Goal: Find specific page/section: Find specific page/section

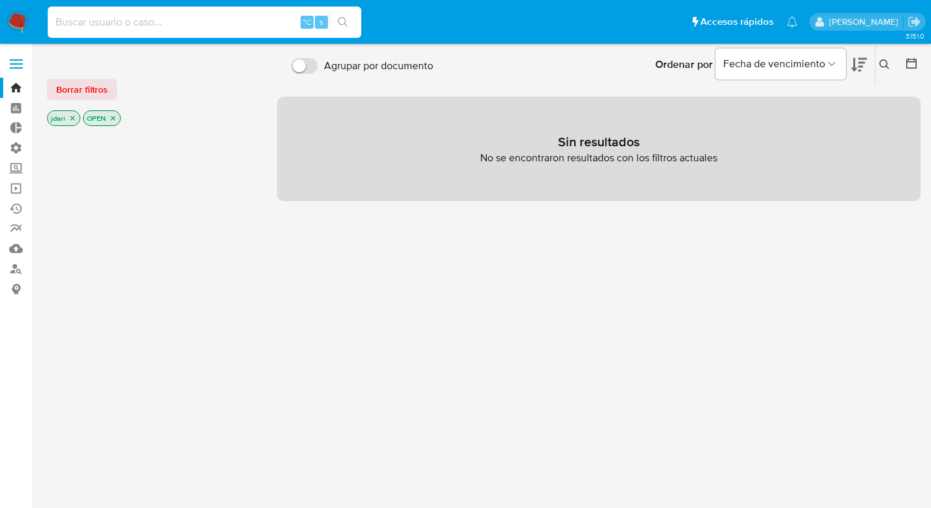
click at [89, 24] on input at bounding box center [204, 22] width 313 height 17
paste input "170036906"
type input "170036906"
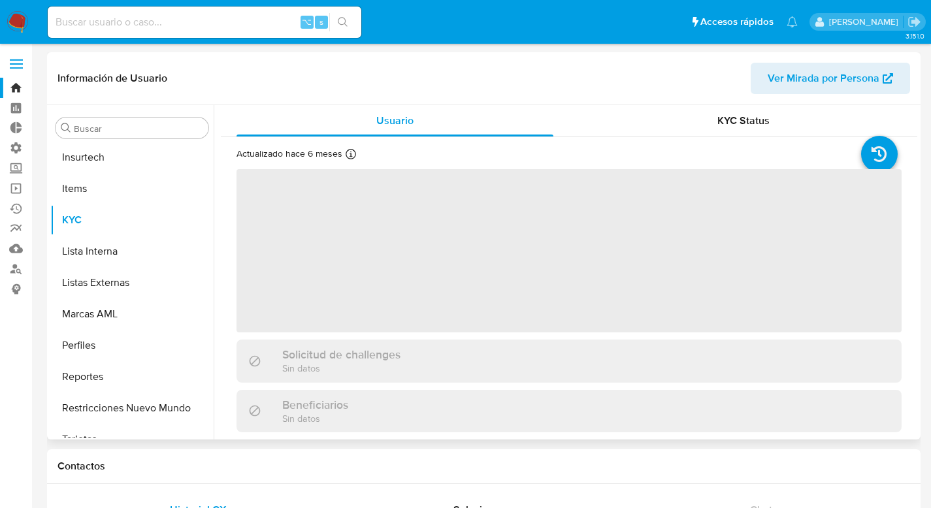
scroll to position [552, 0]
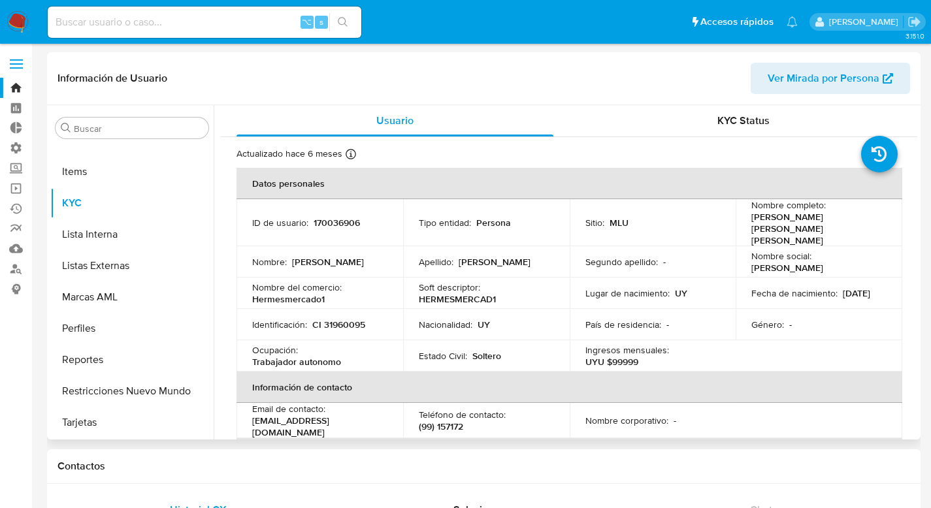
select select "10"
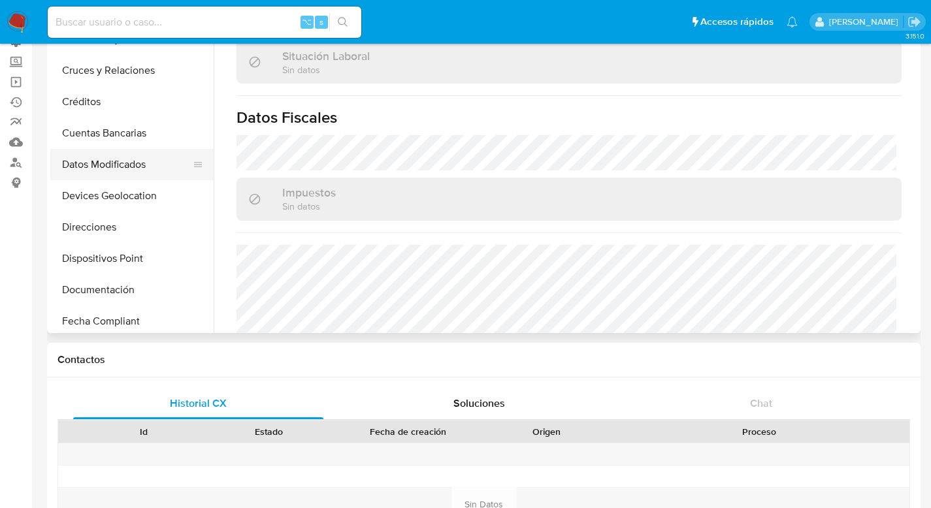
scroll to position [40, 0]
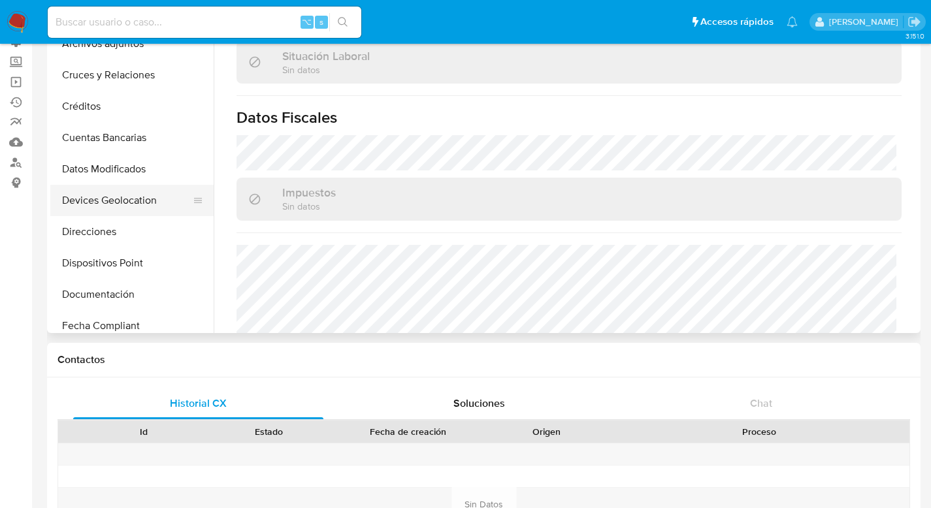
click at [84, 201] on button "Devices Geolocation" at bounding box center [126, 200] width 153 height 31
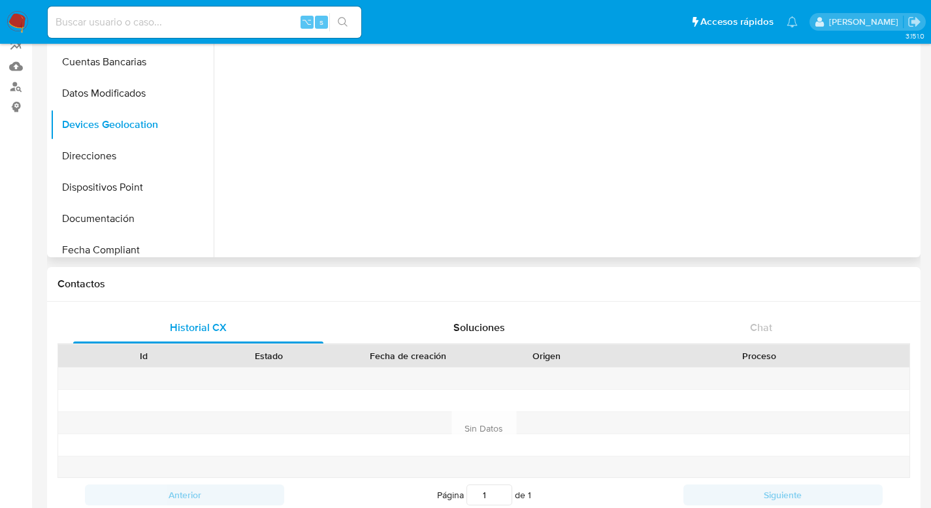
scroll to position [0, 0]
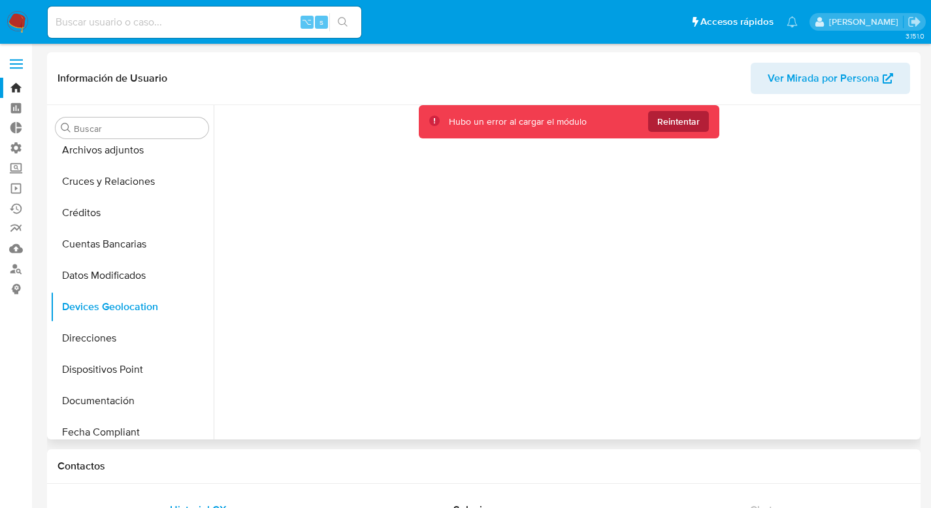
click at [667, 114] on span "Reintentar" at bounding box center [678, 121] width 42 height 21
click at [682, 129] on span "Reintentar" at bounding box center [678, 121] width 42 height 21
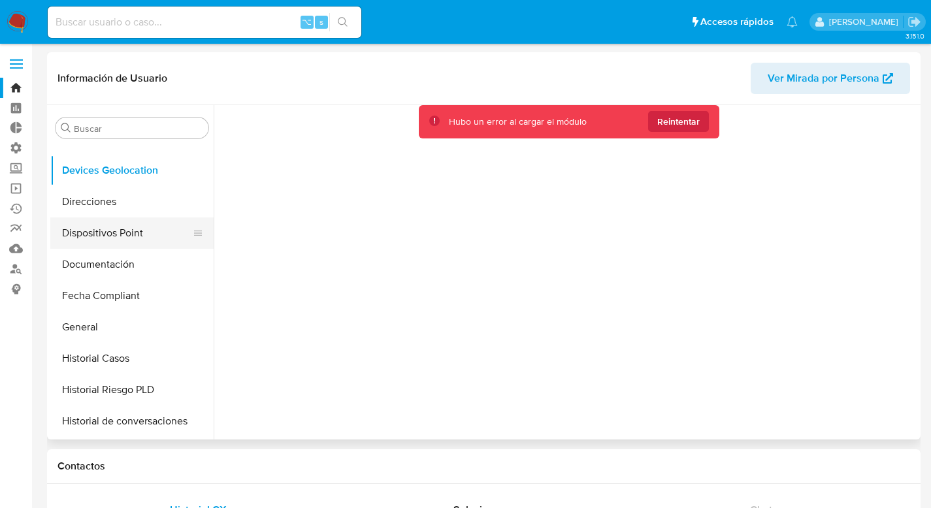
scroll to position [225, 0]
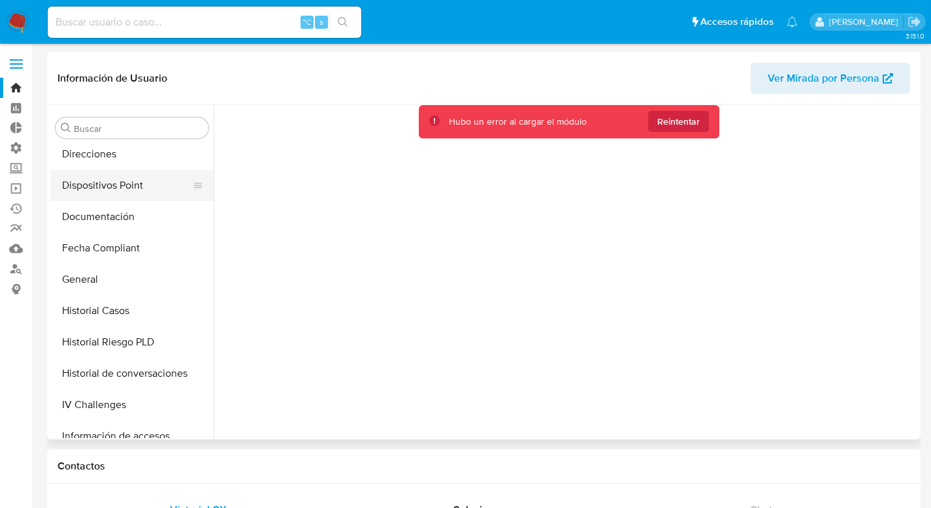
click at [86, 193] on button "Dispositivos Point" at bounding box center [126, 185] width 153 height 31
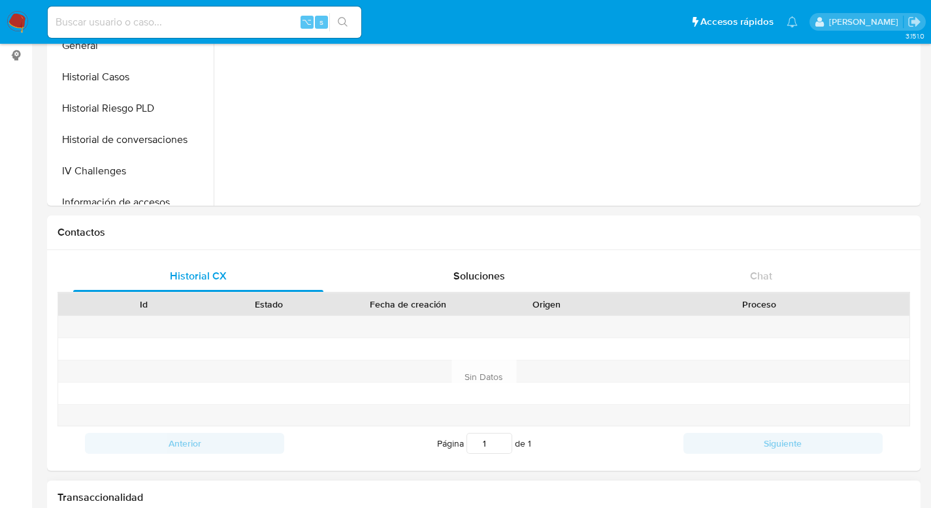
scroll to position [602, 0]
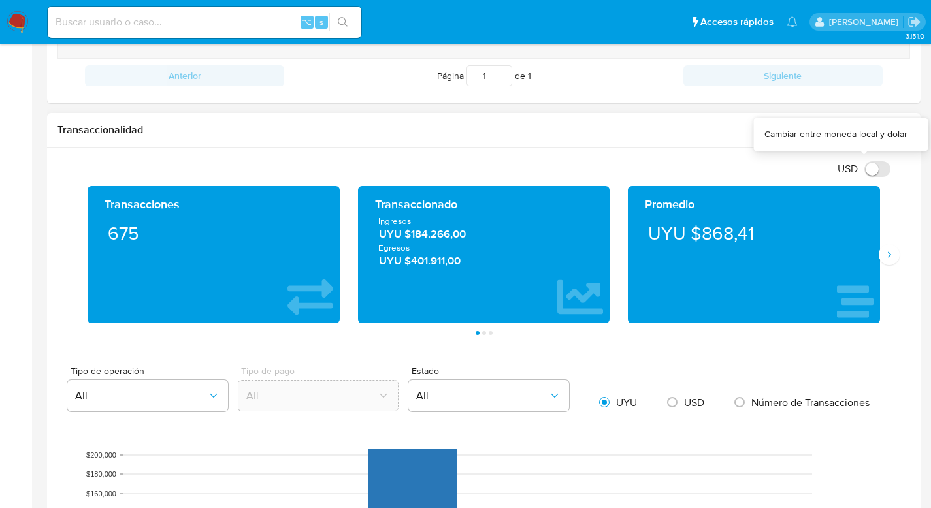
click at [873, 171] on input "USD" at bounding box center [877, 169] width 26 height 16
checkbox input "true"
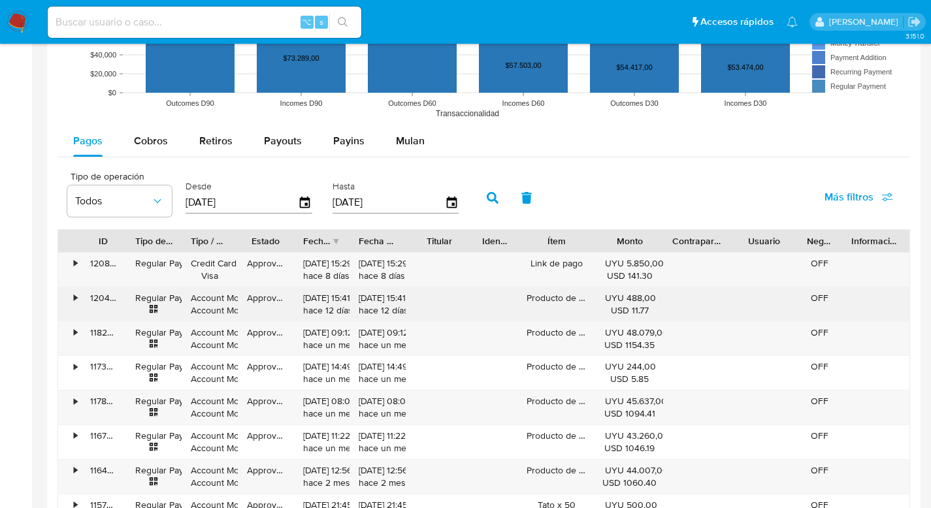
scroll to position [1157, 0]
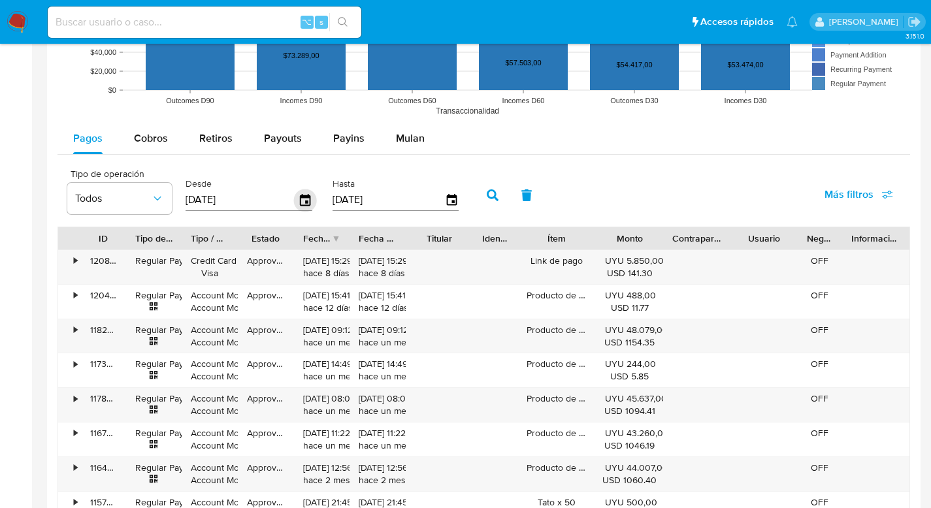
click at [303, 203] on icon "button" at bounding box center [305, 200] width 10 height 12
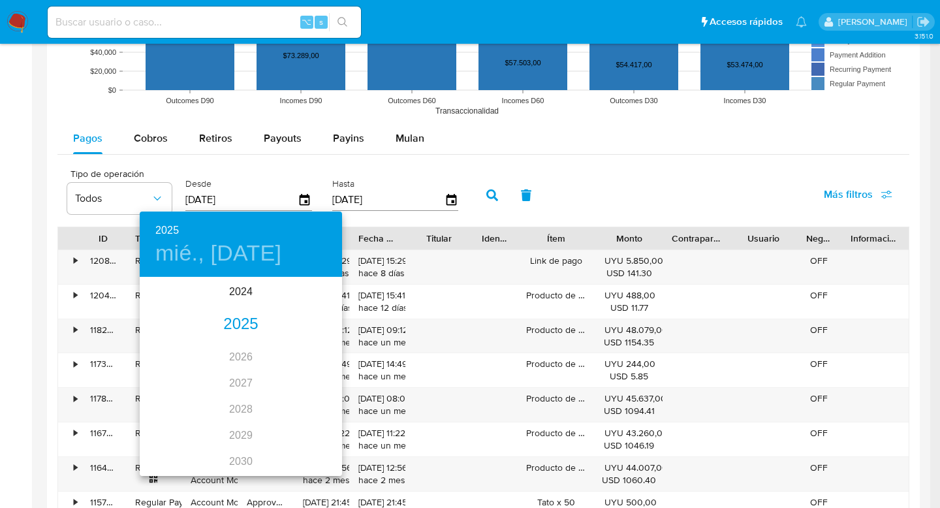
click at [234, 325] on div "2025" at bounding box center [241, 325] width 202 height 26
click at [176, 306] on div "ene." at bounding box center [173, 303] width 67 height 49
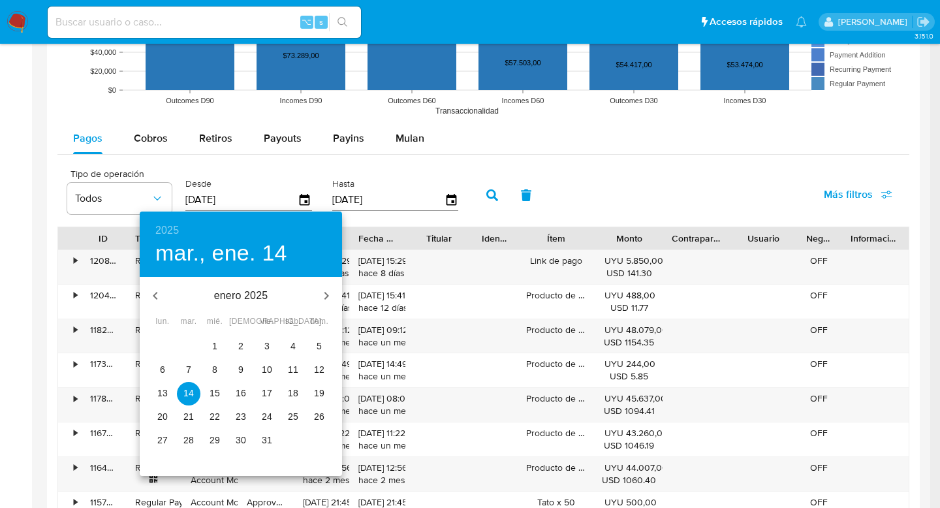
click at [212, 372] on p "8" at bounding box center [214, 369] width 5 height 13
type input "[DATE]"
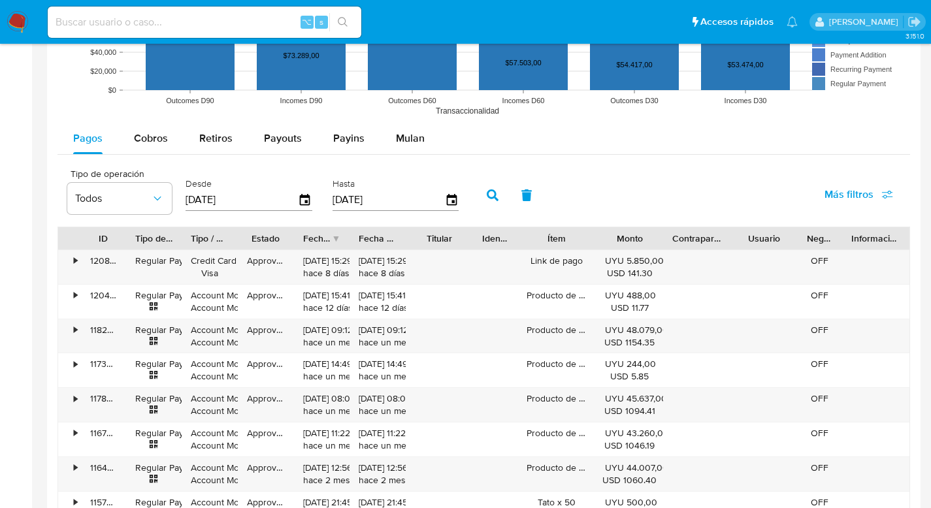
click at [487, 193] on icon "button" at bounding box center [493, 195] width 12 height 12
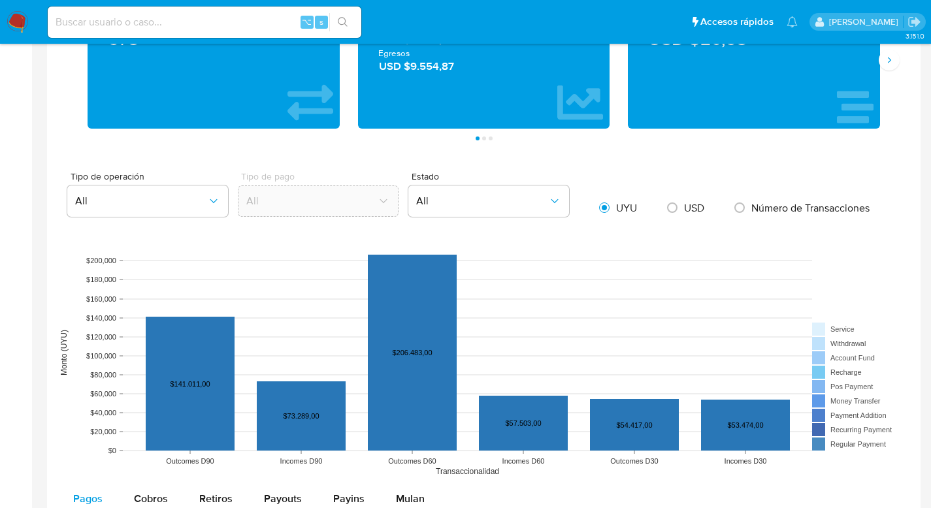
scroll to position [792, 0]
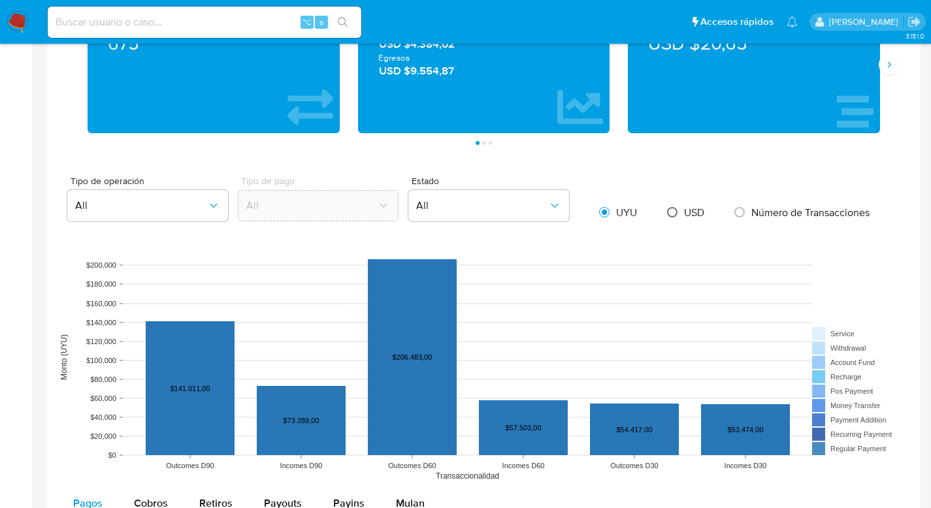
click at [671, 211] on input "radio" at bounding box center [672, 212] width 21 height 21
radio input "true"
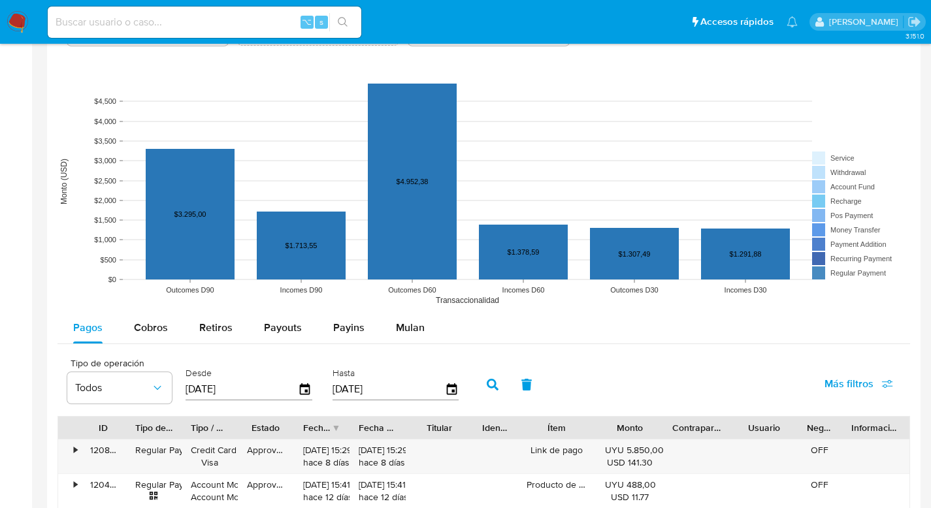
scroll to position [977, 0]
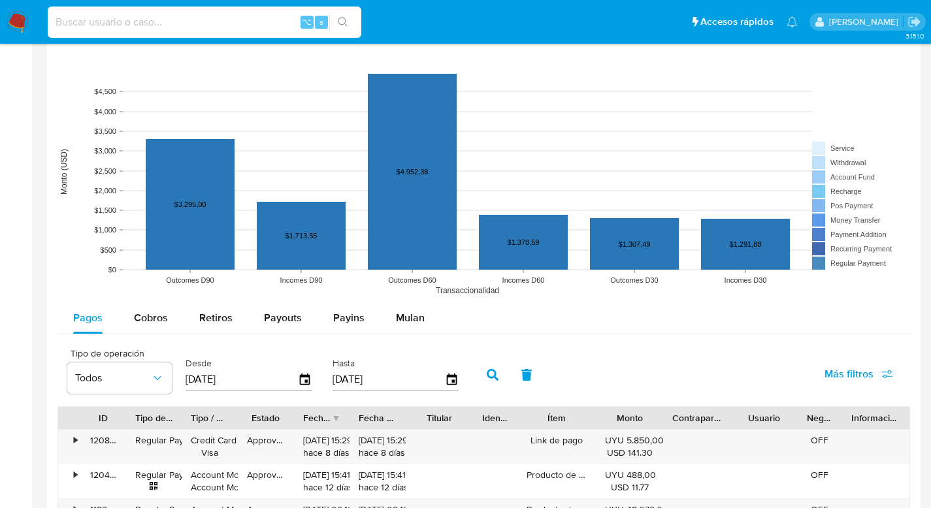
click at [94, 14] on input at bounding box center [204, 22] width 313 height 17
paste input "1167958540"
type input "1167958540"
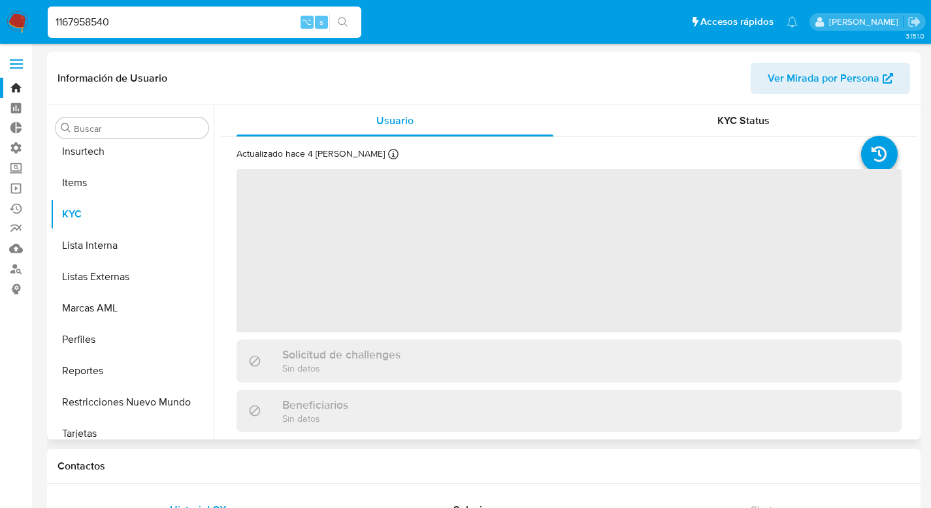
scroll to position [552, 0]
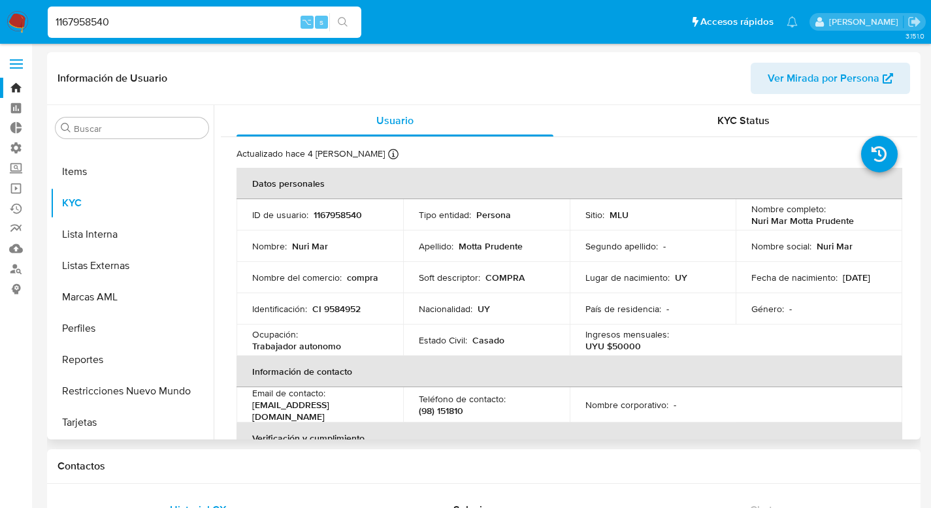
select select "10"
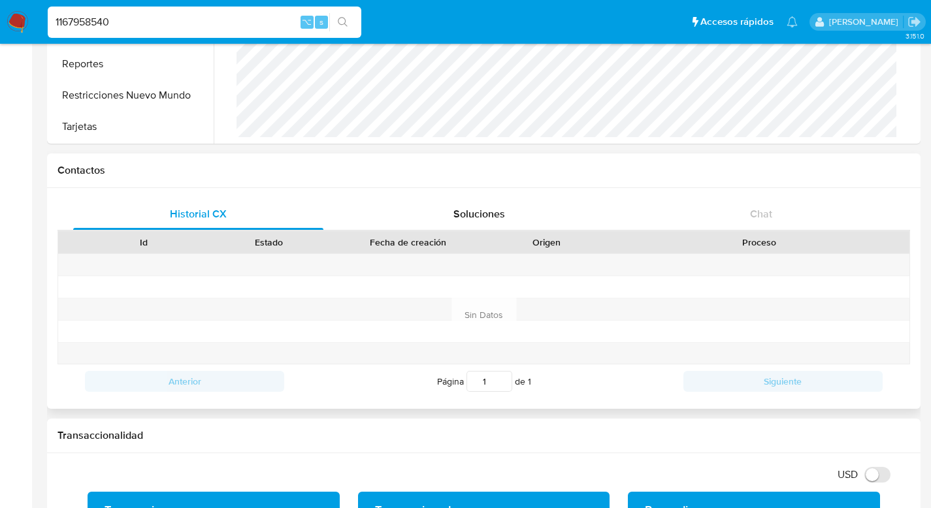
scroll to position [0, 0]
